Goal: Task Accomplishment & Management: Manage account settings

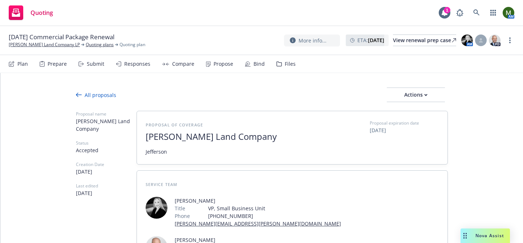
type textarea "x"
click at [475, 12] on icon at bounding box center [477, 12] width 7 height 7
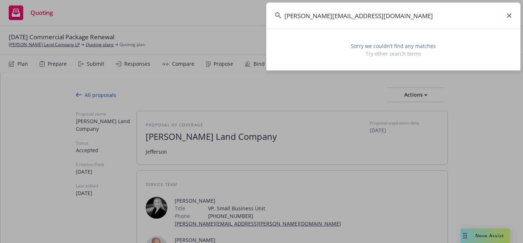
type input "jeff.winter.howind@gmail.com"
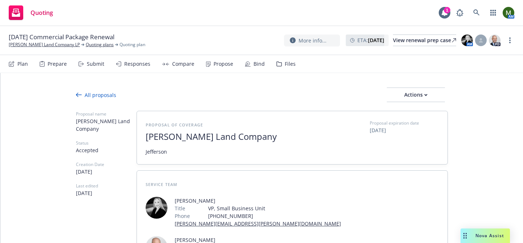
type textarea "x"
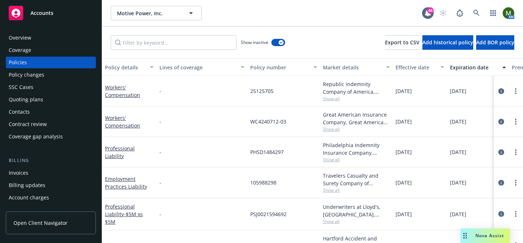
click at [28, 178] on div "Invoices" at bounding box center [51, 173] width 84 height 12
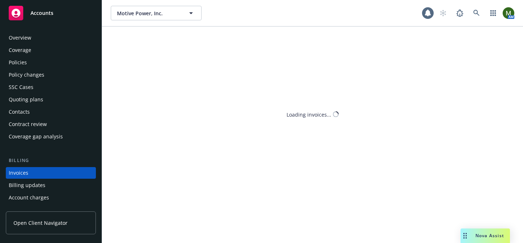
scroll to position [40, 0]
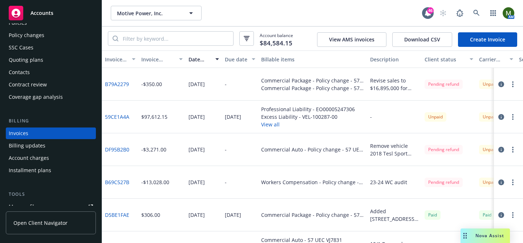
click at [518, 84] on div at bounding box center [508, 84] width 29 height 33
click at [513, 84] on circle "button" at bounding box center [513, 84] width 1 height 1
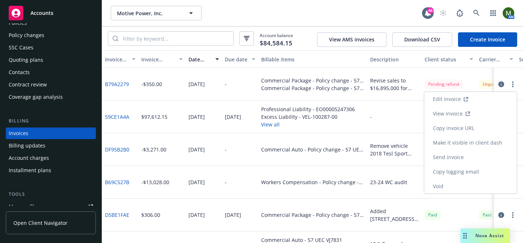
click at [459, 180] on link "Void" at bounding box center [471, 186] width 93 height 15
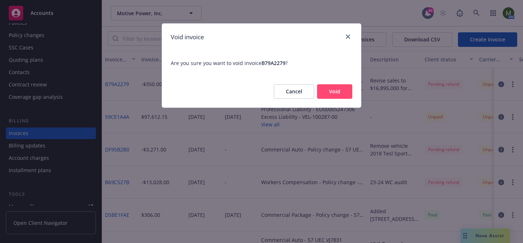
click at [324, 87] on button "Void" at bounding box center [334, 91] width 35 height 15
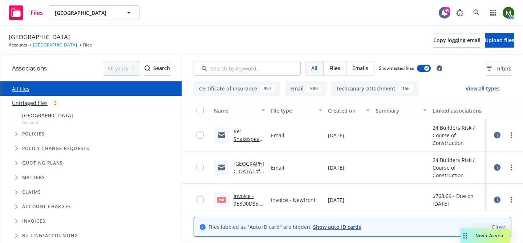
click at [60, 44] on link "[GEOGRAPHIC_DATA]" at bounding box center [55, 45] width 44 height 7
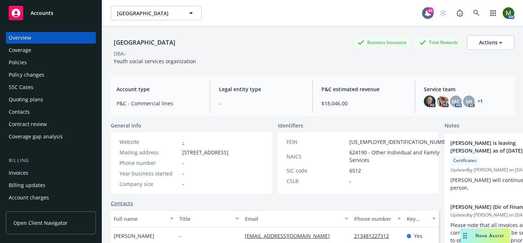
click at [31, 172] on div "Invoices" at bounding box center [51, 173] width 84 height 12
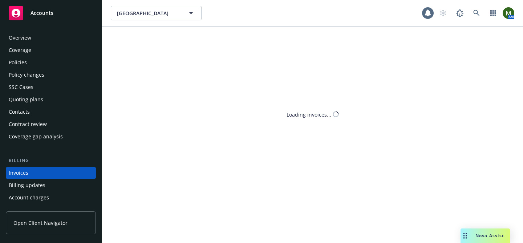
scroll to position [40, 0]
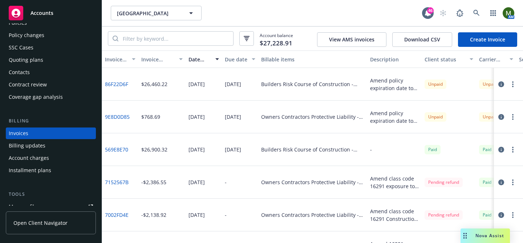
click at [513, 86] on circle "button" at bounding box center [513, 86] width 1 height 1
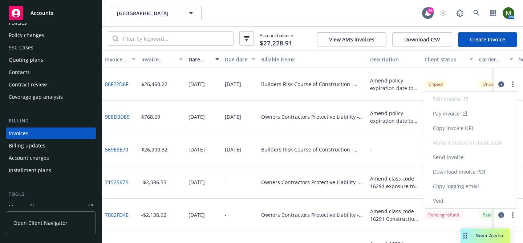
click at [451, 199] on link "Void" at bounding box center [471, 201] width 93 height 15
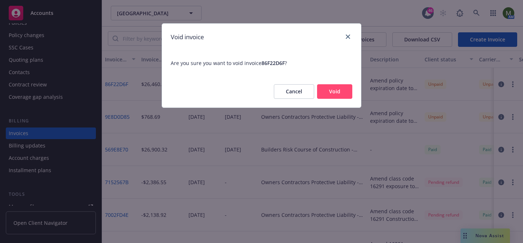
click at [339, 100] on div "Cancel Void" at bounding box center [261, 92] width 199 height 32
click at [338, 92] on button "Void" at bounding box center [334, 91] width 35 height 15
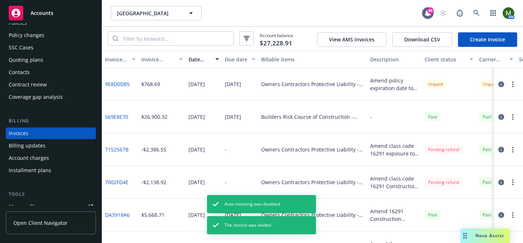
click at [514, 86] on circle "button" at bounding box center [513, 86] width 1 height 1
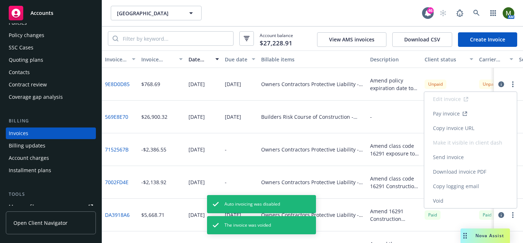
click at [445, 201] on link "Void" at bounding box center [471, 201] width 93 height 15
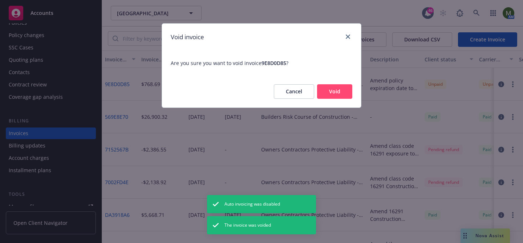
click at [342, 94] on button "Void" at bounding box center [334, 91] width 35 height 15
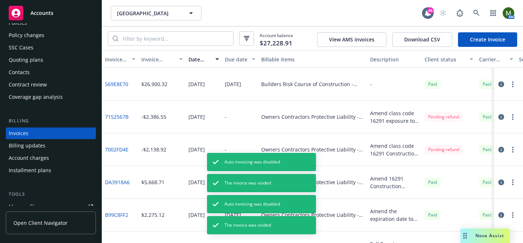
click at [42, 131] on div "Invoices" at bounding box center [51, 134] width 84 height 12
click at [471, 39] on link "Create Invoice" at bounding box center [487, 39] width 59 height 15
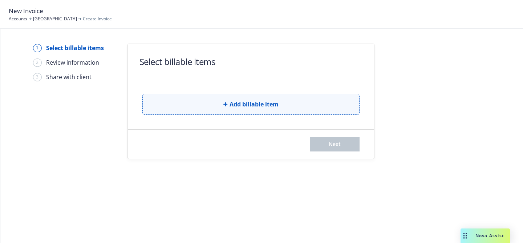
click at [211, 107] on button "Add billable item" at bounding box center [250, 104] width 217 height 21
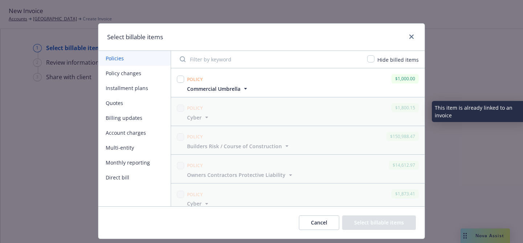
click at [137, 74] on button "Policy changes" at bounding box center [135, 73] width 72 height 15
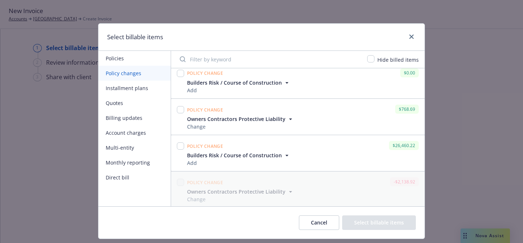
scroll to position [127, 0]
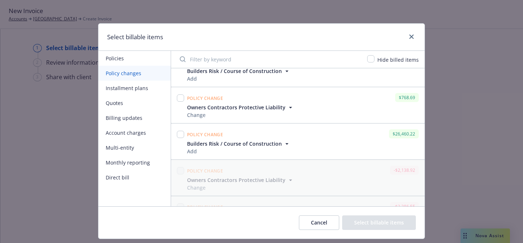
click at [260, 144] on span "Builders Risk / Course of Construction" at bounding box center [234, 144] width 95 height 8
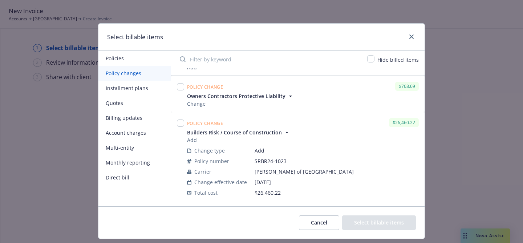
scroll to position [139, 0]
click at [276, 99] on span "Owners Contractors Protective Liability" at bounding box center [236, 96] width 99 height 8
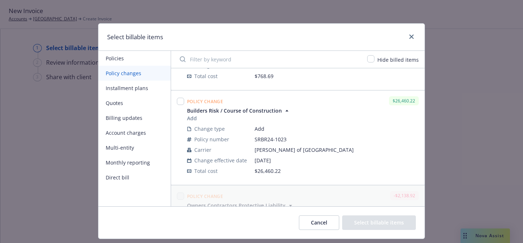
scroll to position [209, 0]
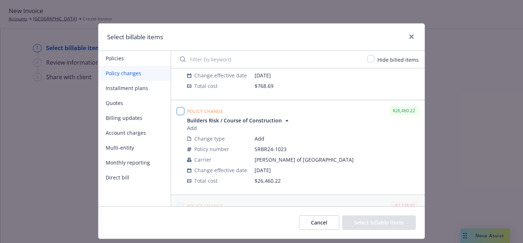
click at [181, 108] on input "checkbox" at bounding box center [180, 111] width 7 height 7
checkbox input "true"
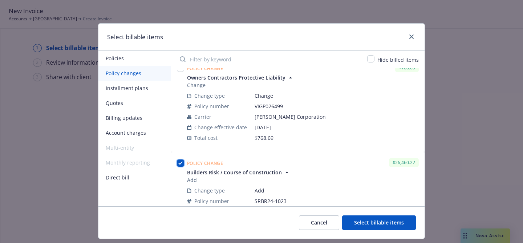
scroll to position [148, 0]
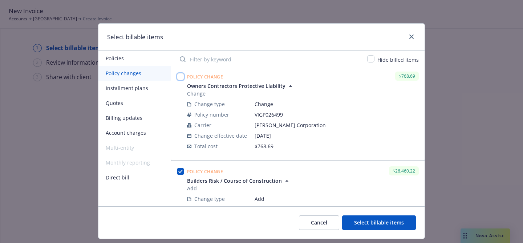
click at [181, 78] on input "checkbox" at bounding box center [180, 76] width 7 height 7
checkbox input "true"
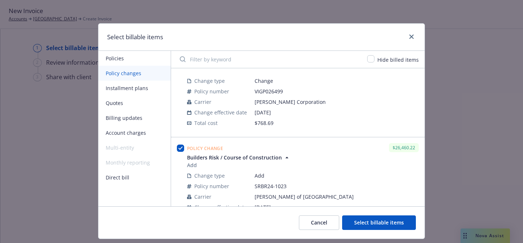
scroll to position [236, 0]
click at [357, 220] on button "Select billable items" at bounding box center [379, 223] width 74 height 15
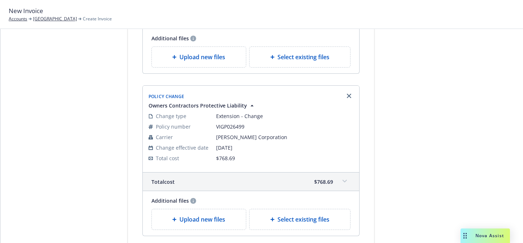
scroll to position [244, 0]
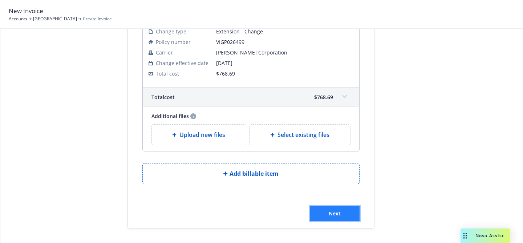
click at [336, 216] on span "Next" at bounding box center [335, 213] width 12 height 7
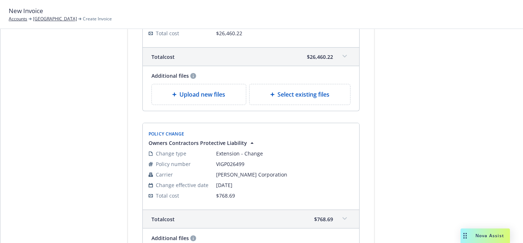
scroll to position [0, 0]
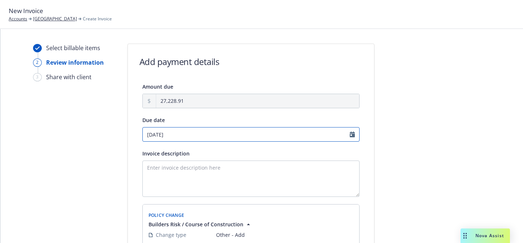
click at [178, 136] on input "10/27/2025" at bounding box center [250, 134] width 217 height 15
select select "October"
select select "2025"
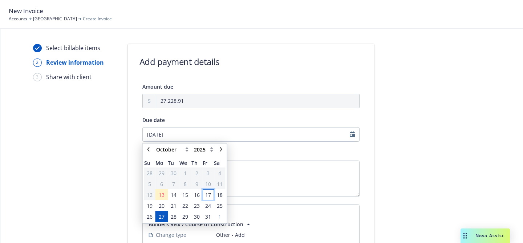
click at [209, 196] on span "17" at bounding box center [208, 195] width 6 height 8
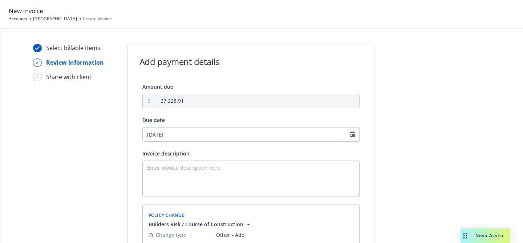
type input "10/17/2025"
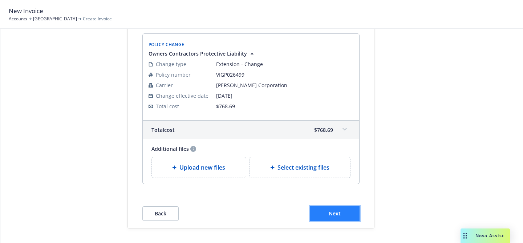
click at [346, 215] on button "Next" at bounding box center [334, 213] width 49 height 15
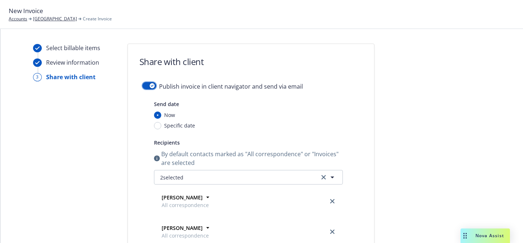
click at [145, 85] on button "button" at bounding box center [149, 85] width 14 height 7
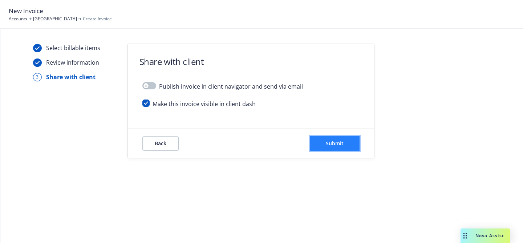
click at [339, 136] on button "Submit" at bounding box center [334, 143] width 49 height 15
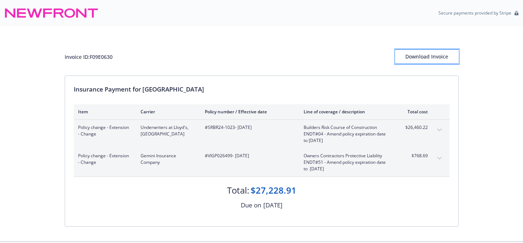
click at [429, 57] on div "Download Invoice" at bounding box center [428, 57] width 64 height 14
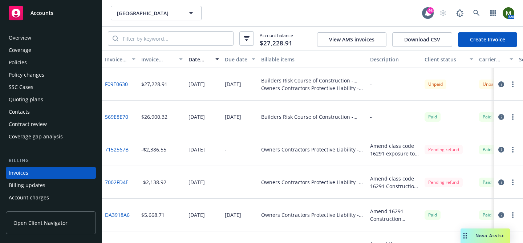
scroll to position [39, 0]
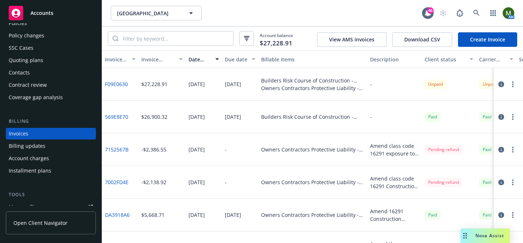
click at [25, 73] on div "Contacts" at bounding box center [19, 73] width 21 height 12
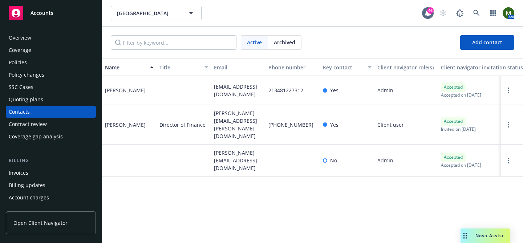
click at [231, 88] on span "ben@shakespearefestivalla.org" at bounding box center [238, 90] width 49 height 15
copy span "ben@shakespearefestivalla.org"
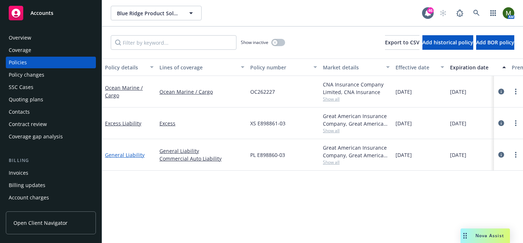
click at [127, 155] on link "General Liability" at bounding box center [125, 155] width 40 height 7
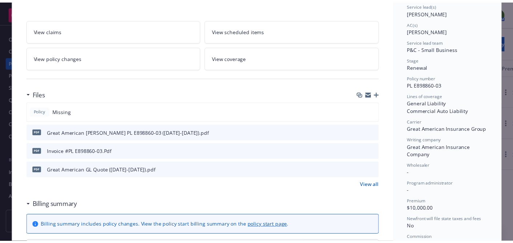
scroll to position [114, 0]
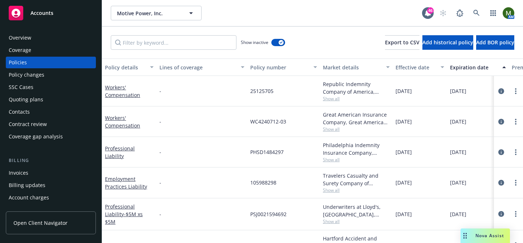
click at [24, 174] on div "Invoices" at bounding box center [19, 173] width 20 height 12
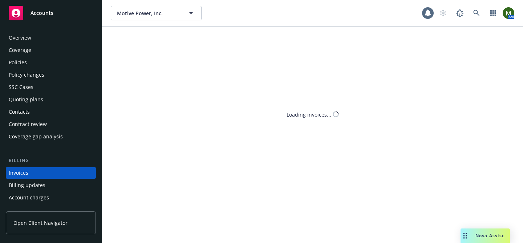
scroll to position [40, 0]
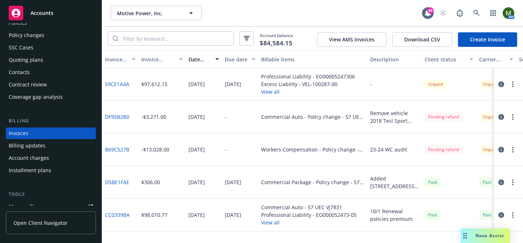
click at [123, 85] on link "59CE1A4A" at bounding box center [117, 84] width 24 height 8
click at [125, 115] on link "DF95B2B0" at bounding box center [117, 117] width 24 height 8
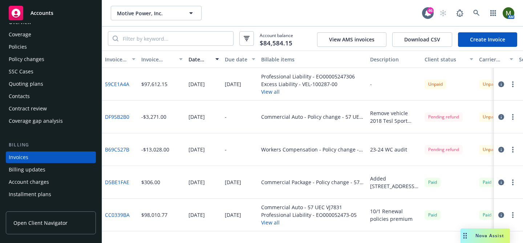
click at [40, 48] on div "Policies" at bounding box center [51, 47] width 84 height 12
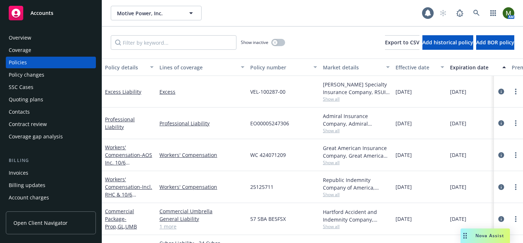
scroll to position [56, 0]
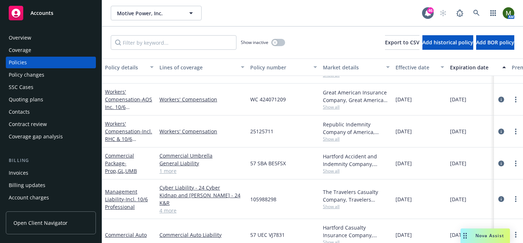
click at [43, 173] on div "Invoices" at bounding box center [51, 173] width 84 height 12
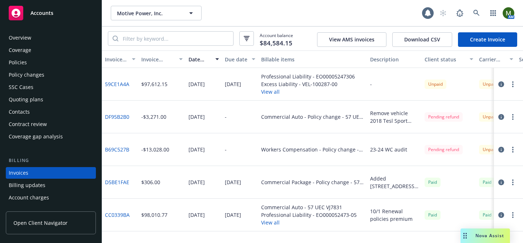
scroll to position [40, 0]
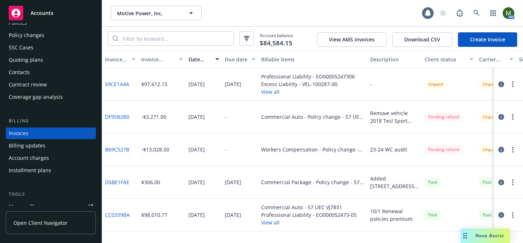
click at [518, 85] on div at bounding box center [508, 84] width 29 height 33
click at [515, 84] on button "button" at bounding box center [513, 84] width 9 height 9
click at [372, 120] on div "Remove vehicle 2018 Tesl Sport Utility vin #5YJXCAE21JF124397" at bounding box center [394, 116] width 49 height 15
click at [513, 116] on icon "button" at bounding box center [513, 117] width 1 height 6
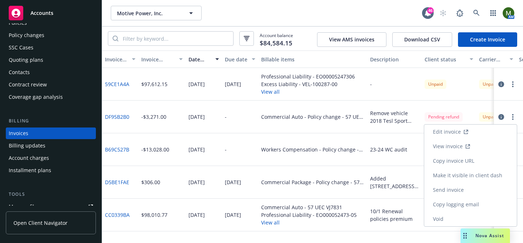
click at [446, 219] on link "Void" at bounding box center [471, 219] width 93 height 15
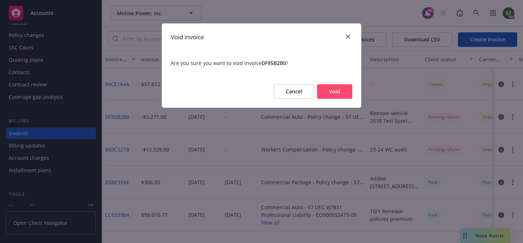
click at [334, 88] on button "Void" at bounding box center [334, 91] width 35 height 15
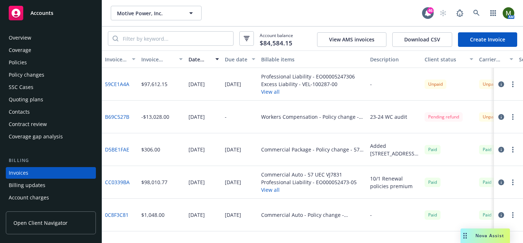
click at [116, 85] on link "59CE1A4A" at bounding box center [117, 84] width 24 height 8
click at [33, 56] on div "Overview Coverage Policies Policy changes SSC Cases Quoting plans Contacts Cont…" at bounding box center [51, 87] width 90 height 111
click at [33, 61] on div "Policies" at bounding box center [51, 63] width 84 height 12
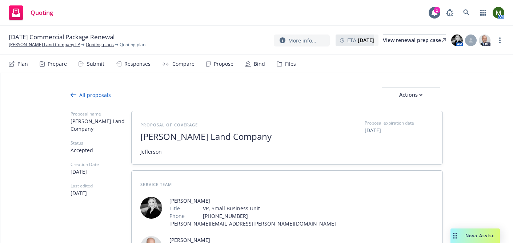
type textarea "x"
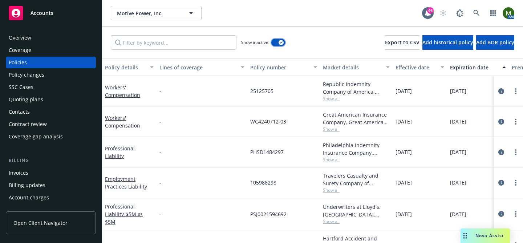
click at [277, 42] on button "button" at bounding box center [279, 42] width 14 height 7
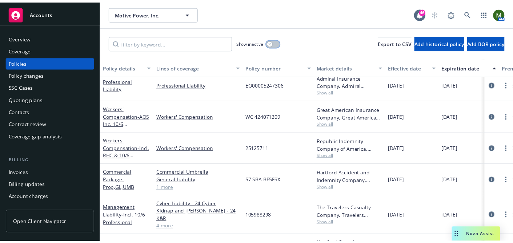
scroll to position [37, 0]
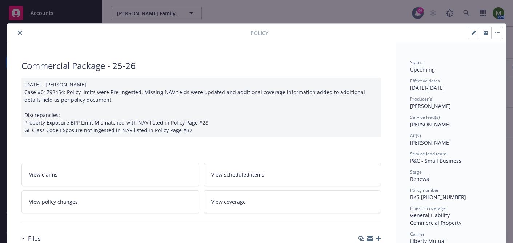
scroll to position [22, 0]
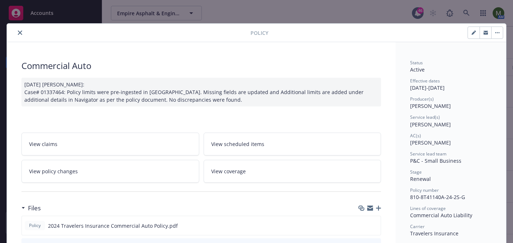
click at [18, 32] on icon "close" at bounding box center [20, 33] width 4 height 4
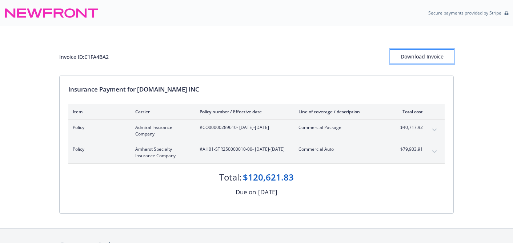
click at [410, 58] on div "Download Invoice" at bounding box center [422, 57] width 64 height 14
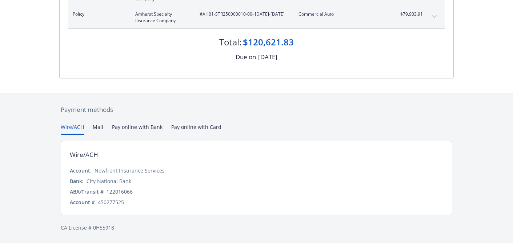
click at [140, 128] on button "Pay online with Bank" at bounding box center [137, 129] width 51 height 12
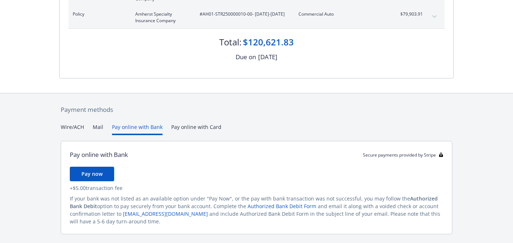
click at [96, 128] on button "Mail" at bounding box center [98, 129] width 11 height 12
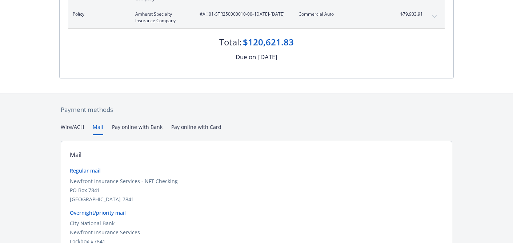
click at [200, 128] on div "Payment methods Wire/ACH Mail Pay online with Bank Pay online with Card Mail Re…" at bounding box center [256, 197] width 394 height 208
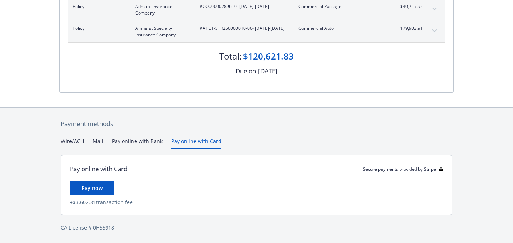
scroll to position [0, 0]
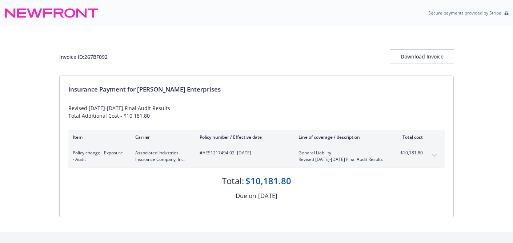
click at [433, 154] on icon "expand content" at bounding box center [434, 155] width 4 height 3
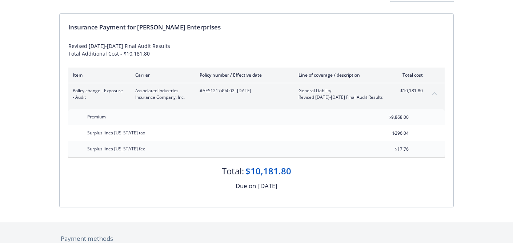
scroll to position [65, 0]
